Goal: Browse casually

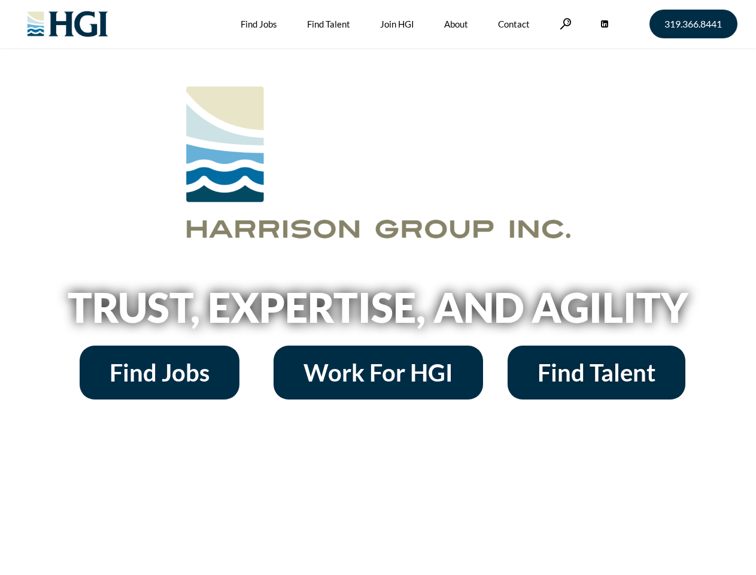
click at [378, 287] on h2 "Trust, Expertise, and Agility" at bounding box center [378, 307] width 682 height 41
click at [564, 23] on link at bounding box center [566, 23] width 12 height 11
click at [378, 311] on h2 "Trust, Expertise, and Agility" at bounding box center [378, 307] width 682 height 41
click at [378, 287] on h2 "Trust, Expertise, and Agility" at bounding box center [378, 307] width 682 height 41
click at [564, 23] on link at bounding box center [566, 23] width 12 height 11
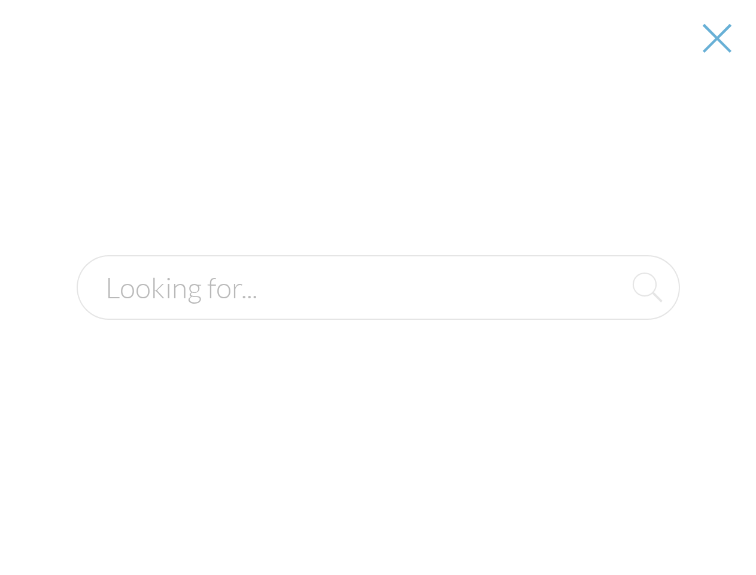
click at [378, 311] on h2 "Trust, Expertise, and Agility" at bounding box center [378, 307] width 682 height 41
